Goal: Information Seeking & Learning: Learn about a topic

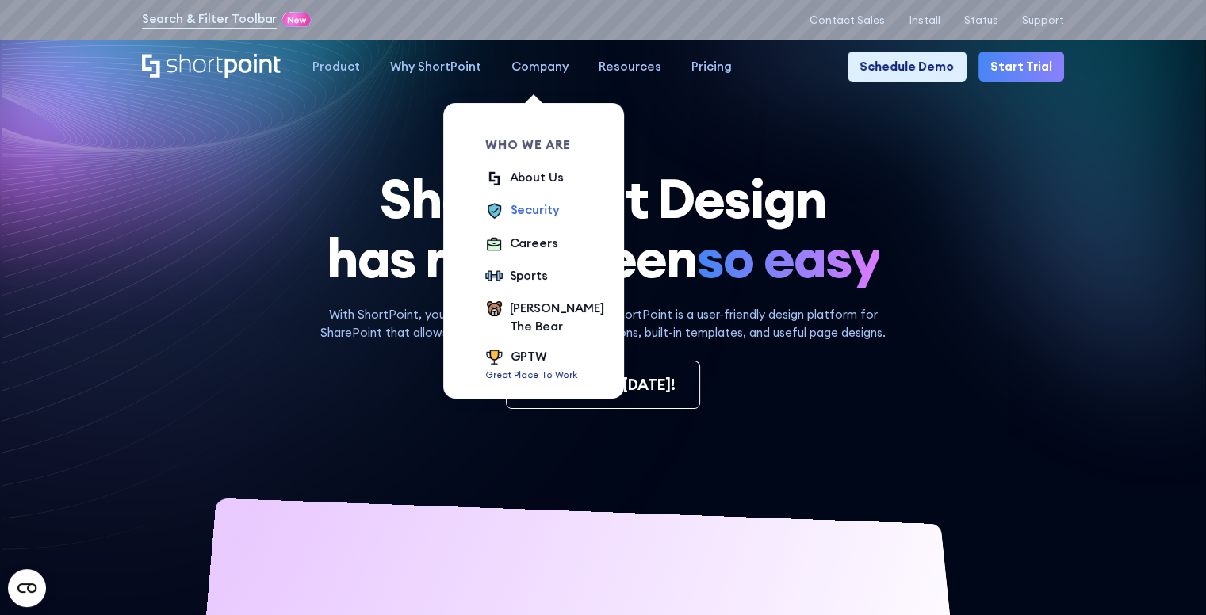
click at [518, 219] on div "Security" at bounding box center [534, 210] width 48 height 18
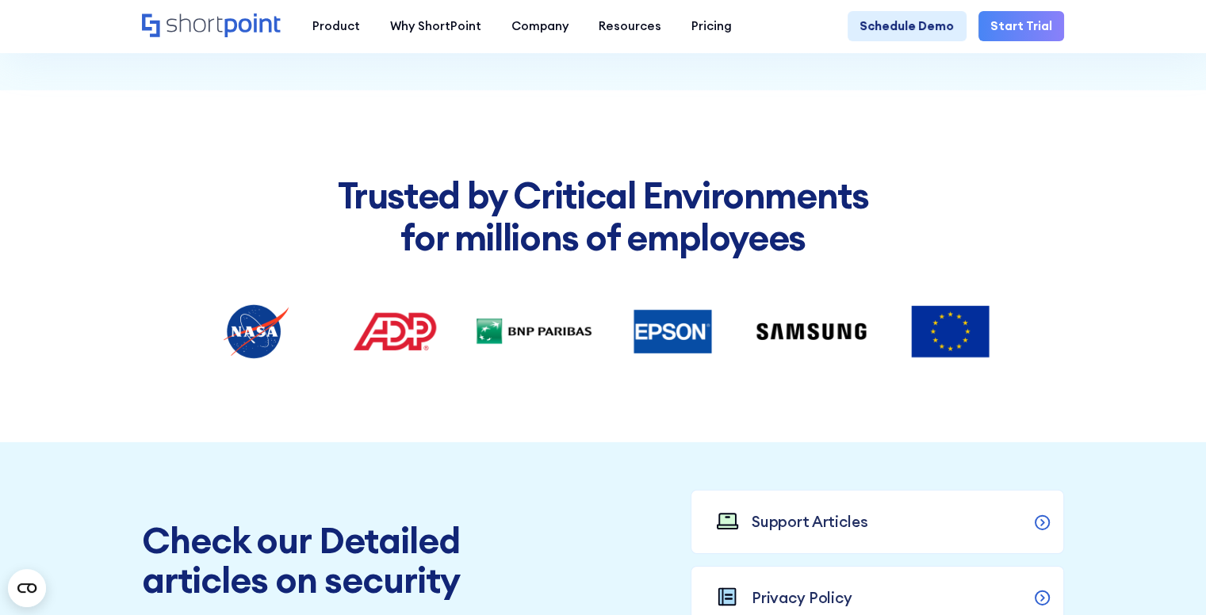
scroll to position [5165, 0]
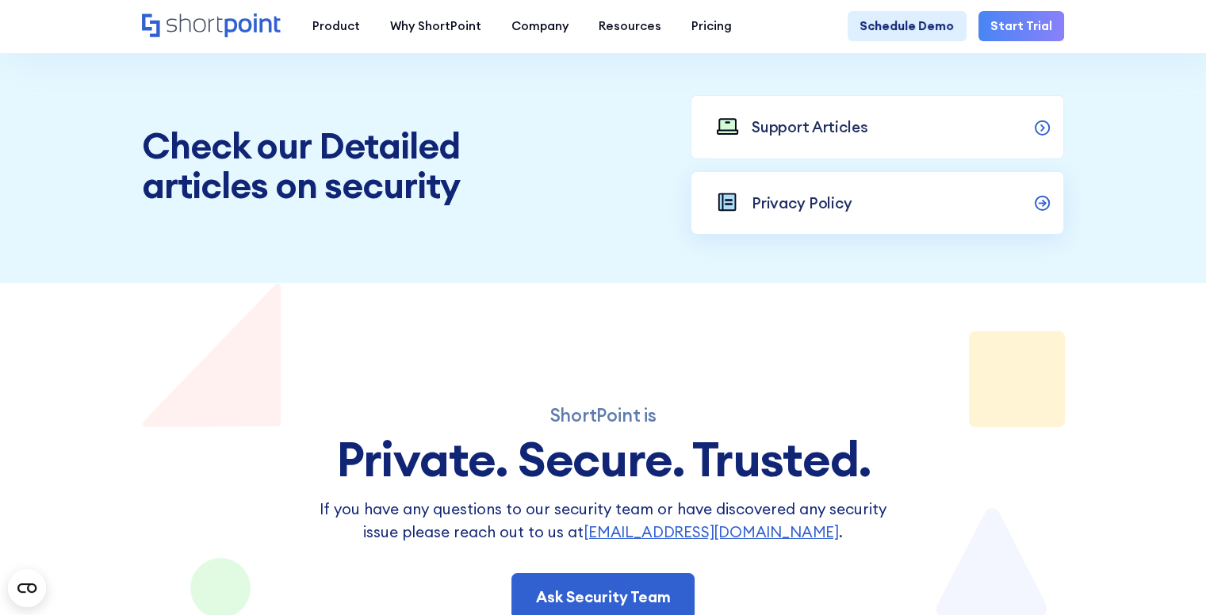
click at [868, 235] on link "Privacy Policy" at bounding box center [877, 202] width 374 height 63
